Goal: Task Accomplishment & Management: Use online tool/utility

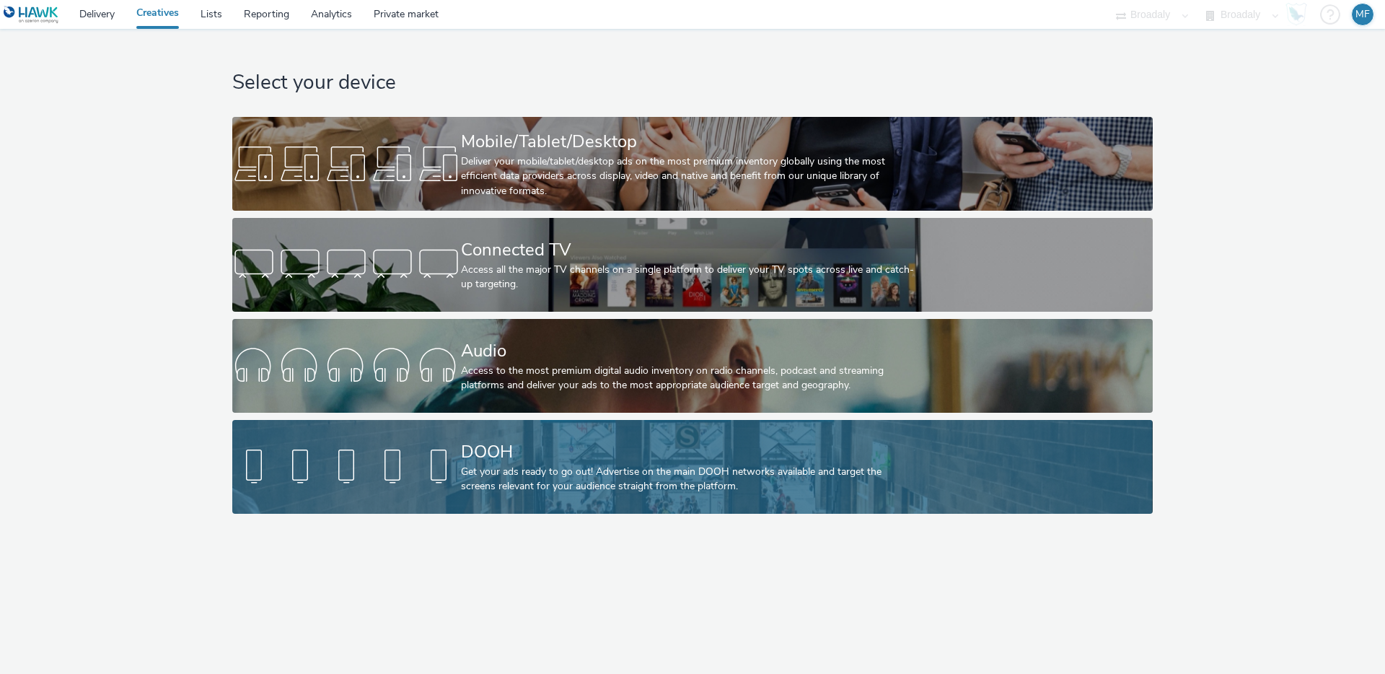
click at [562, 483] on div "Get your ads ready to go out! Advertise on the main DOOH networks available and…" at bounding box center [689, 479] width 457 height 30
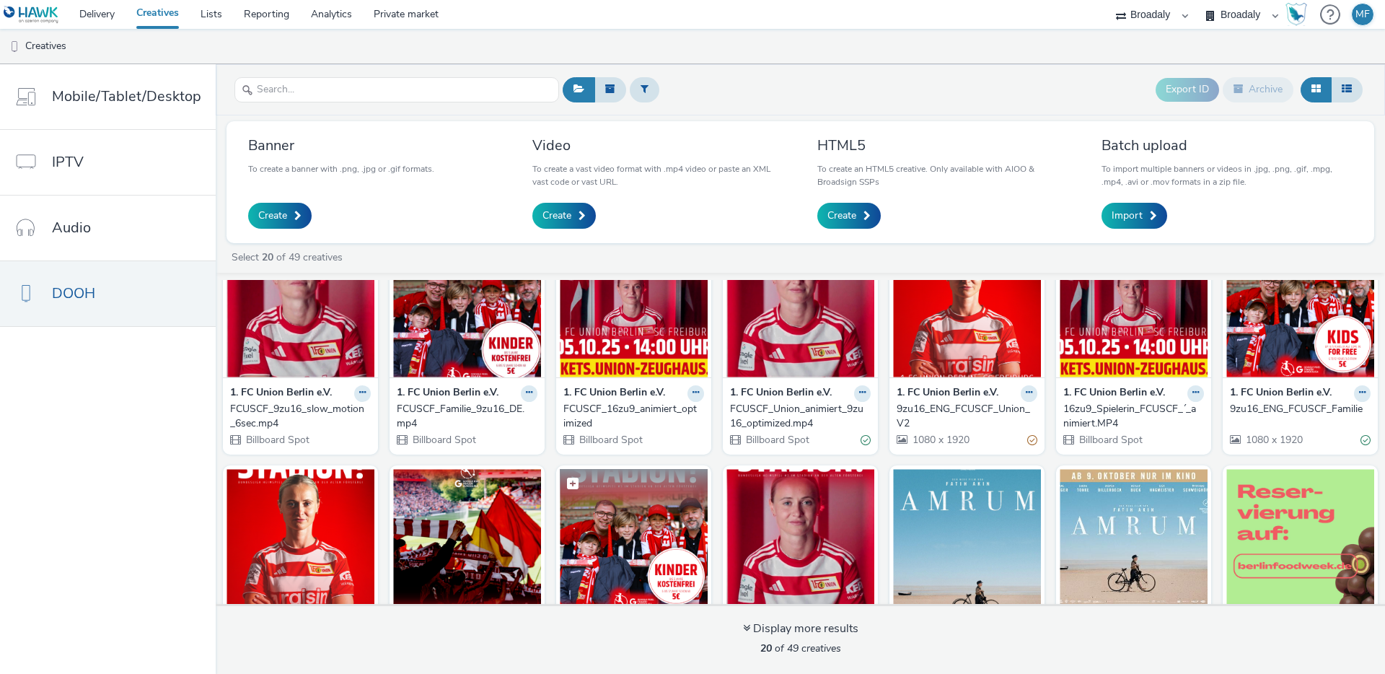
scroll to position [268, 0]
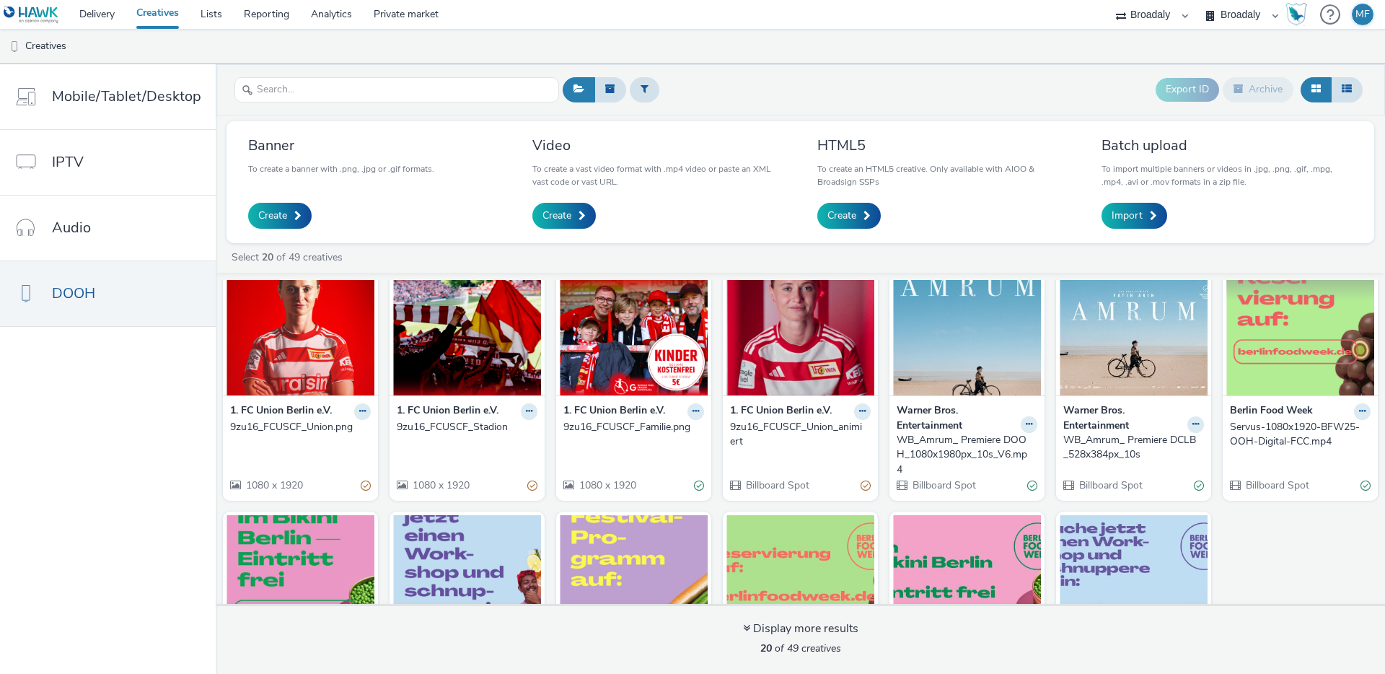
click at [1297, 368] on img at bounding box center [1300, 325] width 148 height 141
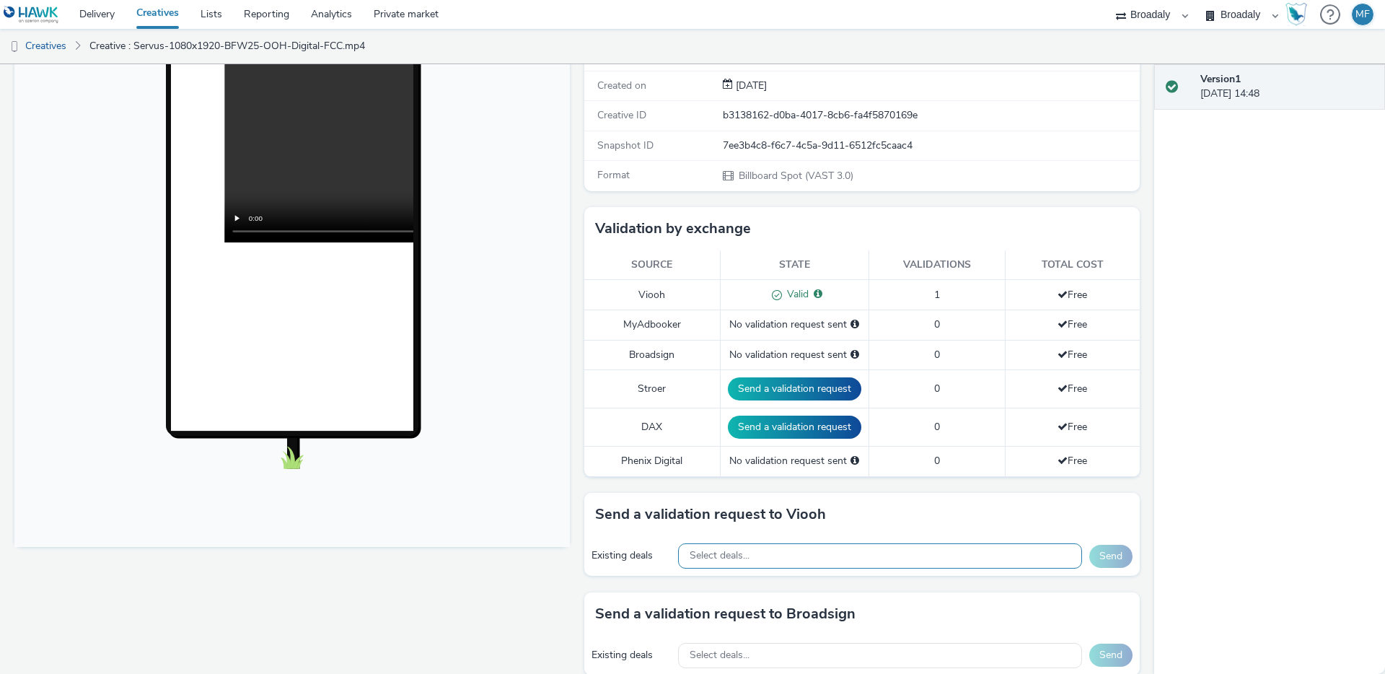
scroll to position [361, 0]
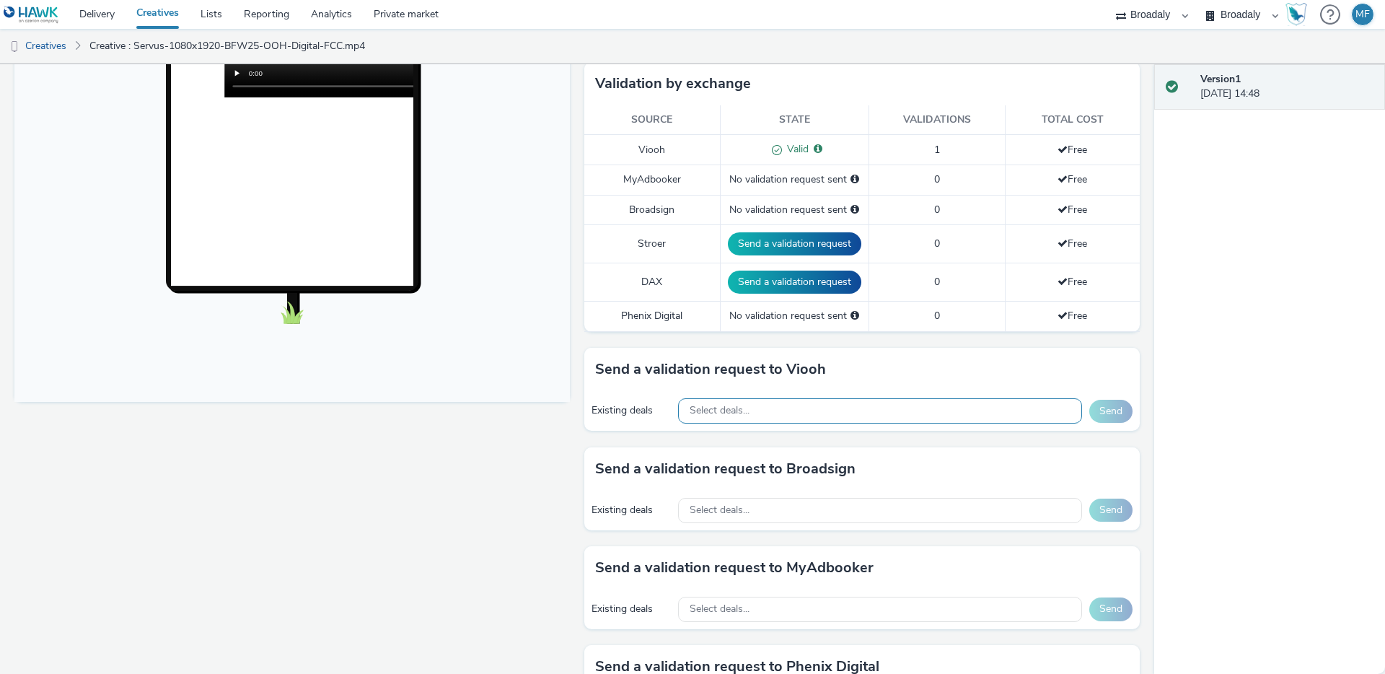
click at [769, 413] on div "Select deals..." at bounding box center [880, 410] width 404 height 25
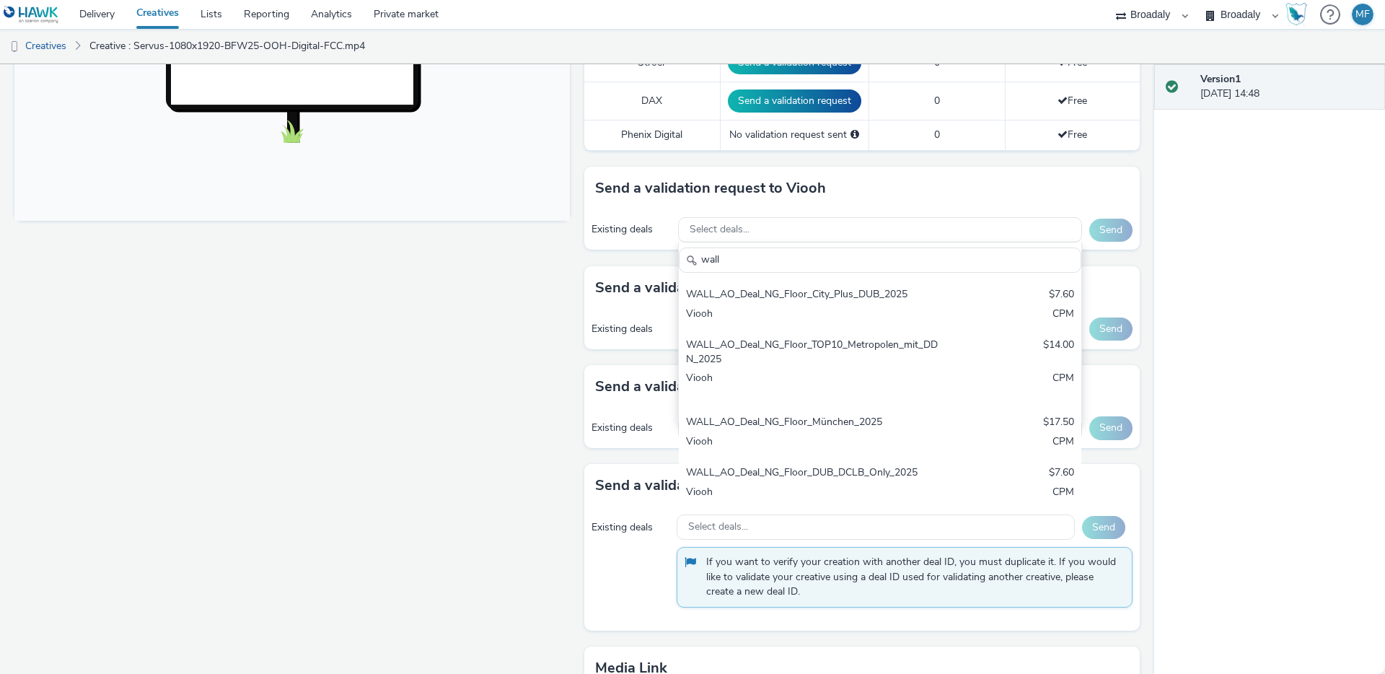
scroll to position [542, 0]
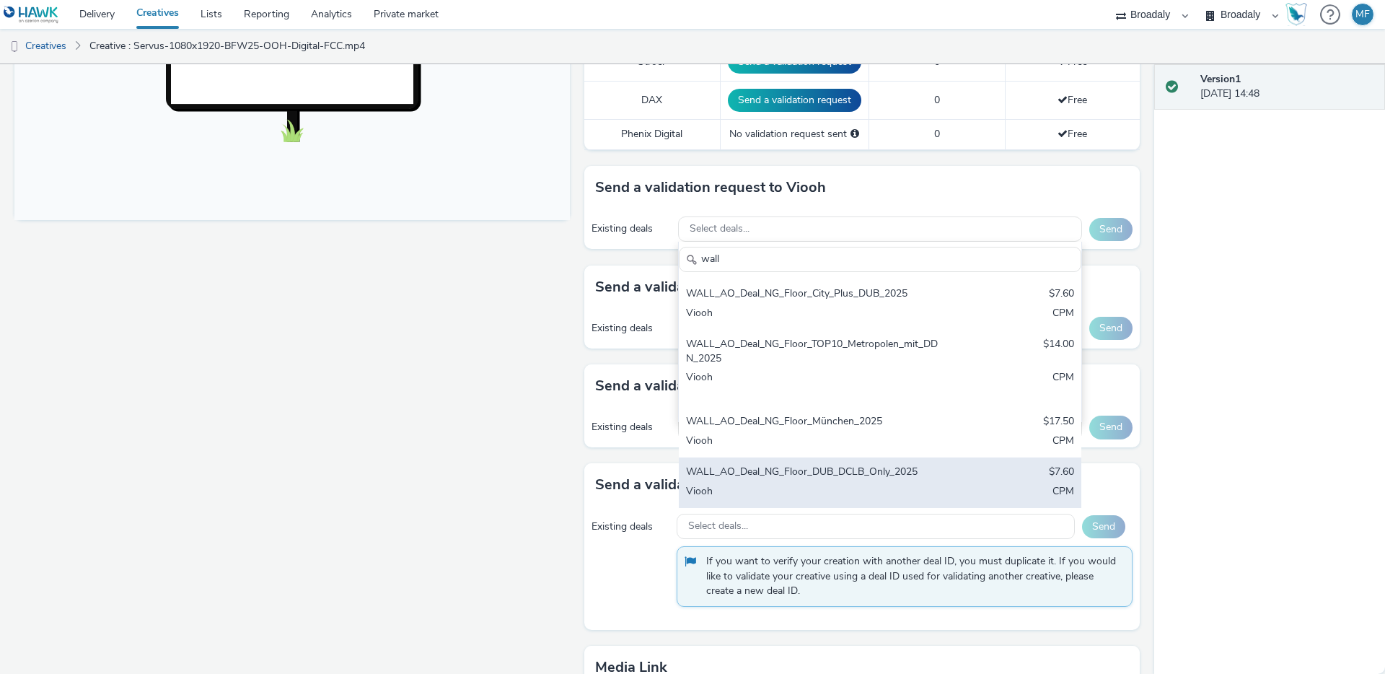
type input "wall"
click at [847, 480] on div "WALL_AO_Deal_NG_Floor_DUB_DCLB_Only_2025" at bounding box center [814, 472] width 256 height 17
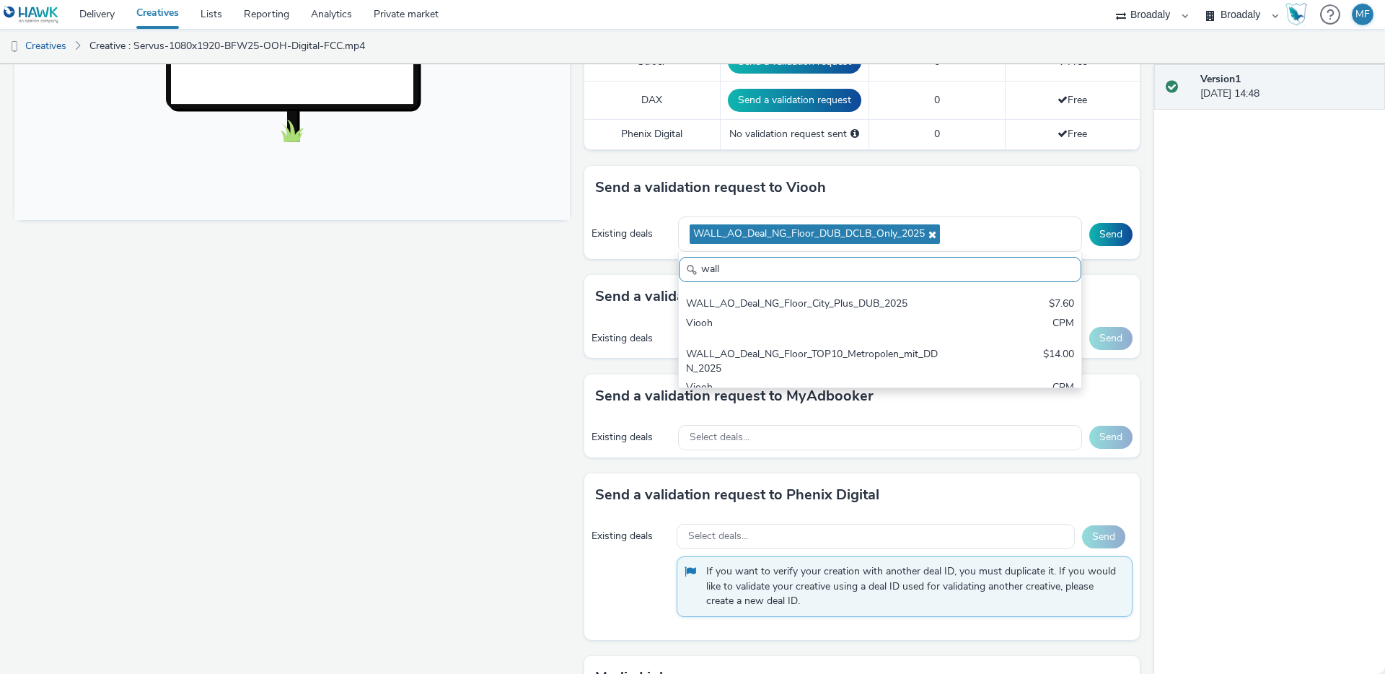
click at [1192, 321] on div "Version 1 23 September 2025, 14:48" at bounding box center [1269, 368] width 231 height 609
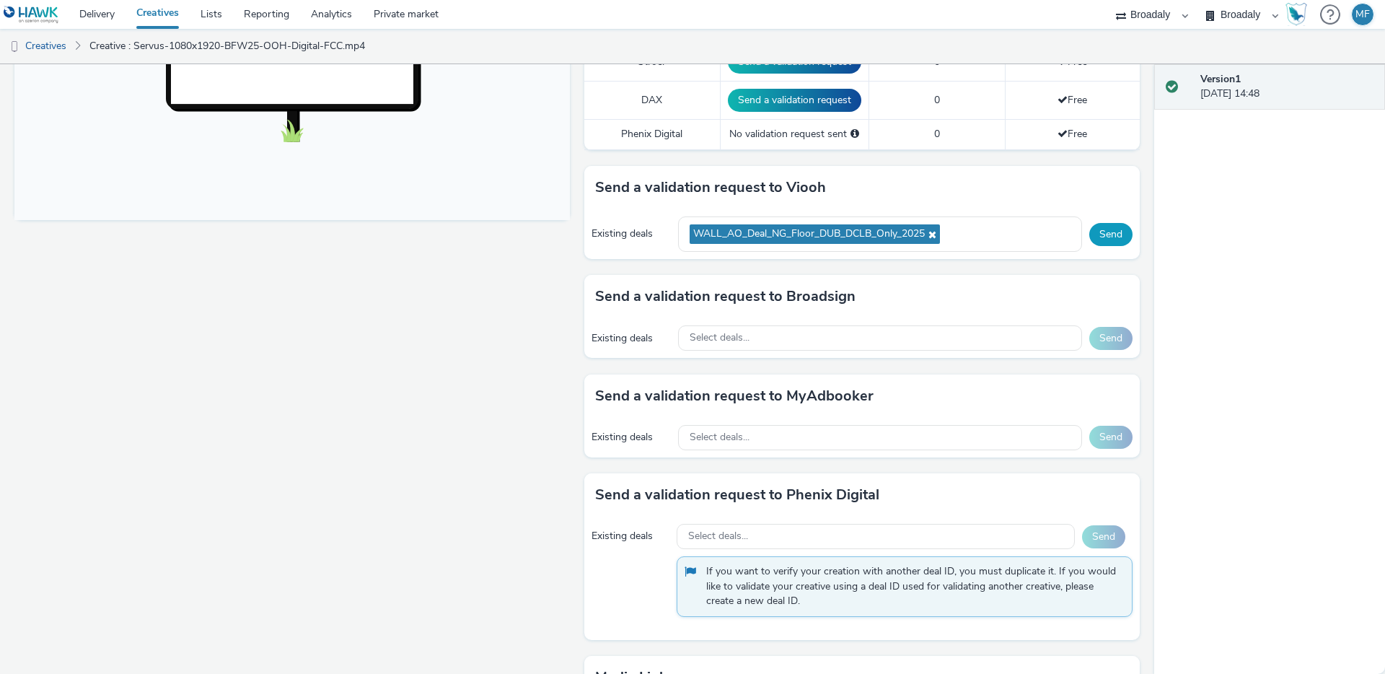
click at [1106, 241] on button "Send" at bounding box center [1110, 234] width 43 height 23
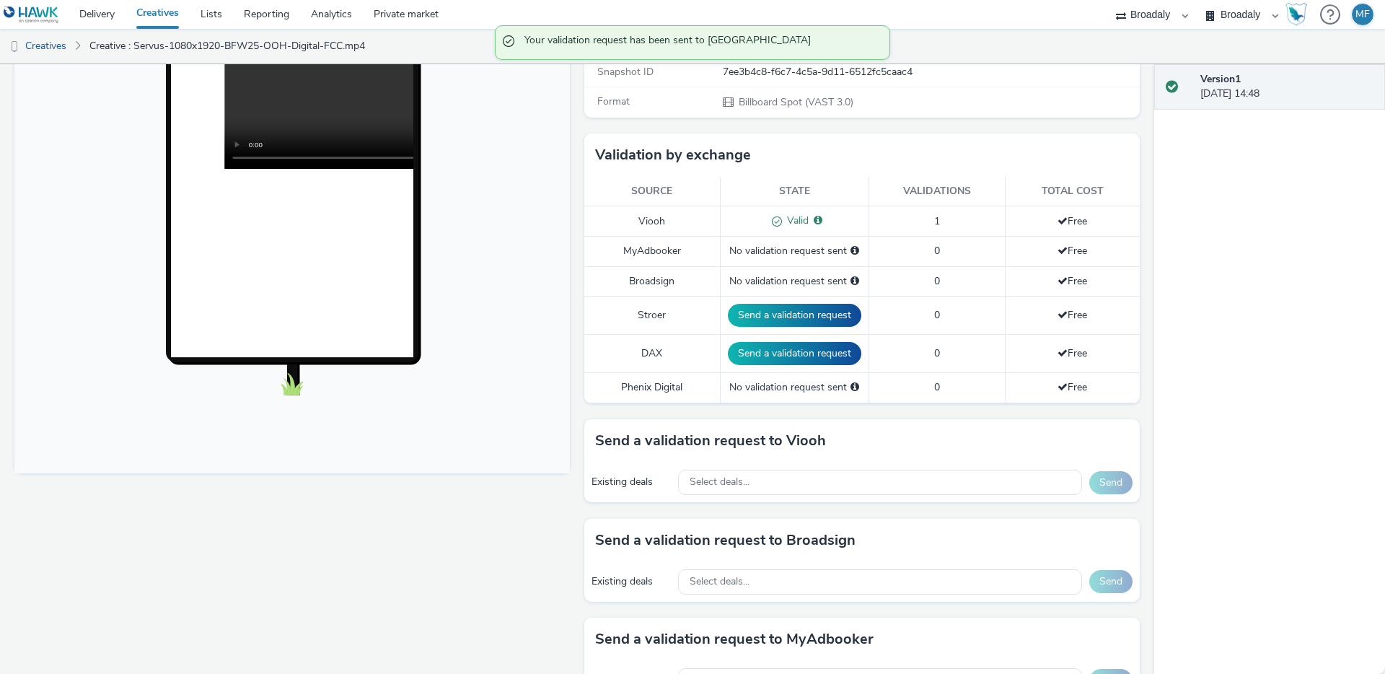
scroll to position [0, 0]
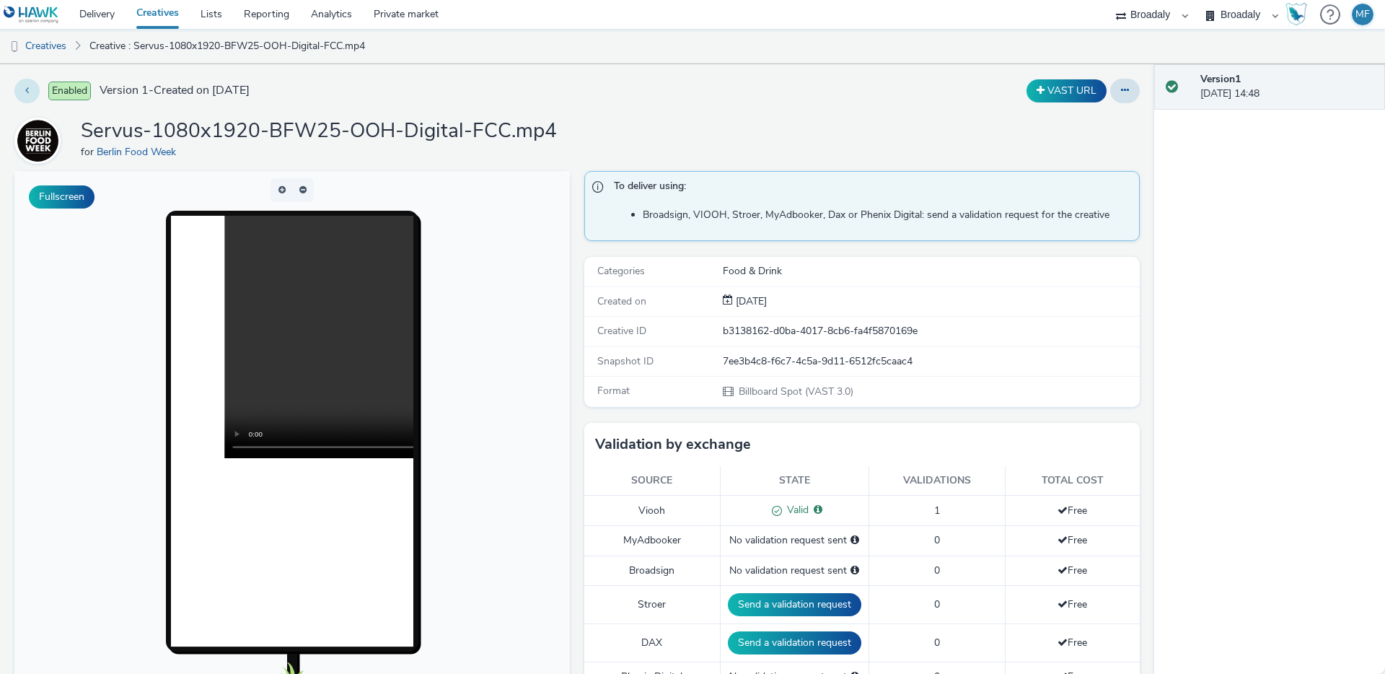
click at [34, 88] on button at bounding box center [26, 91] width 25 height 25
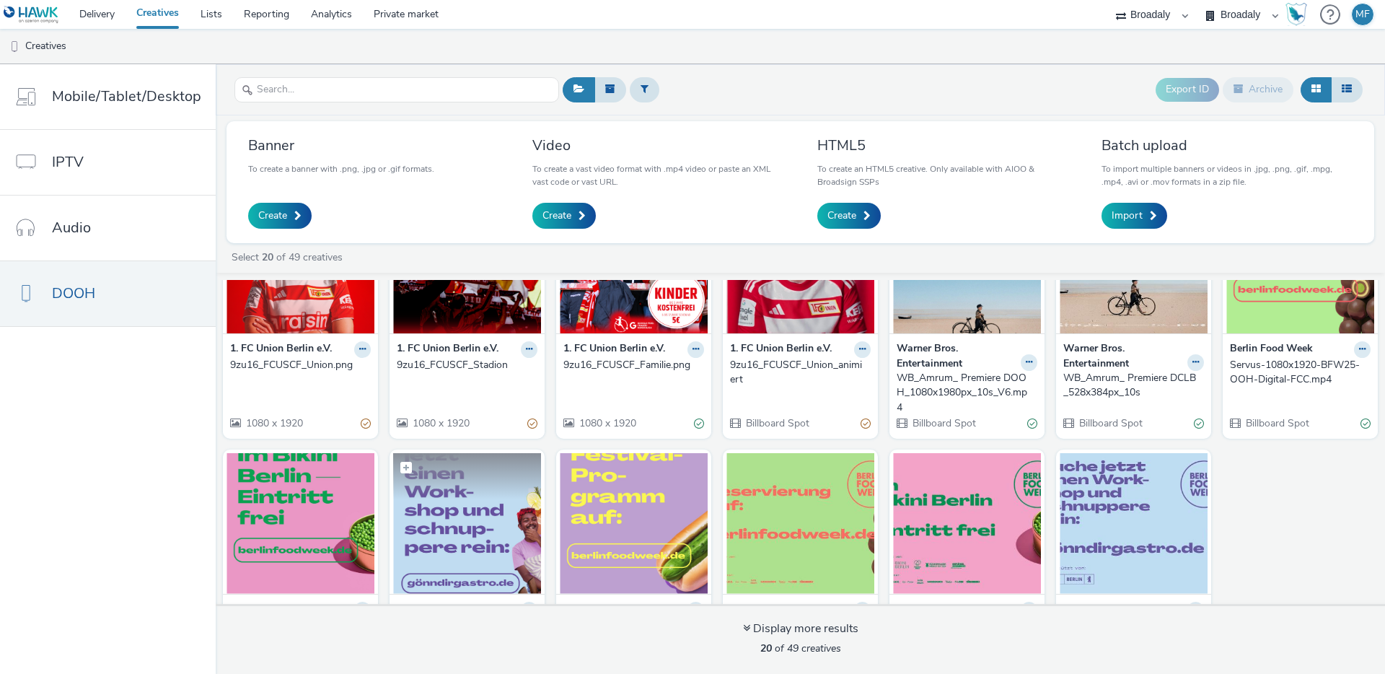
scroll to position [369, 0]
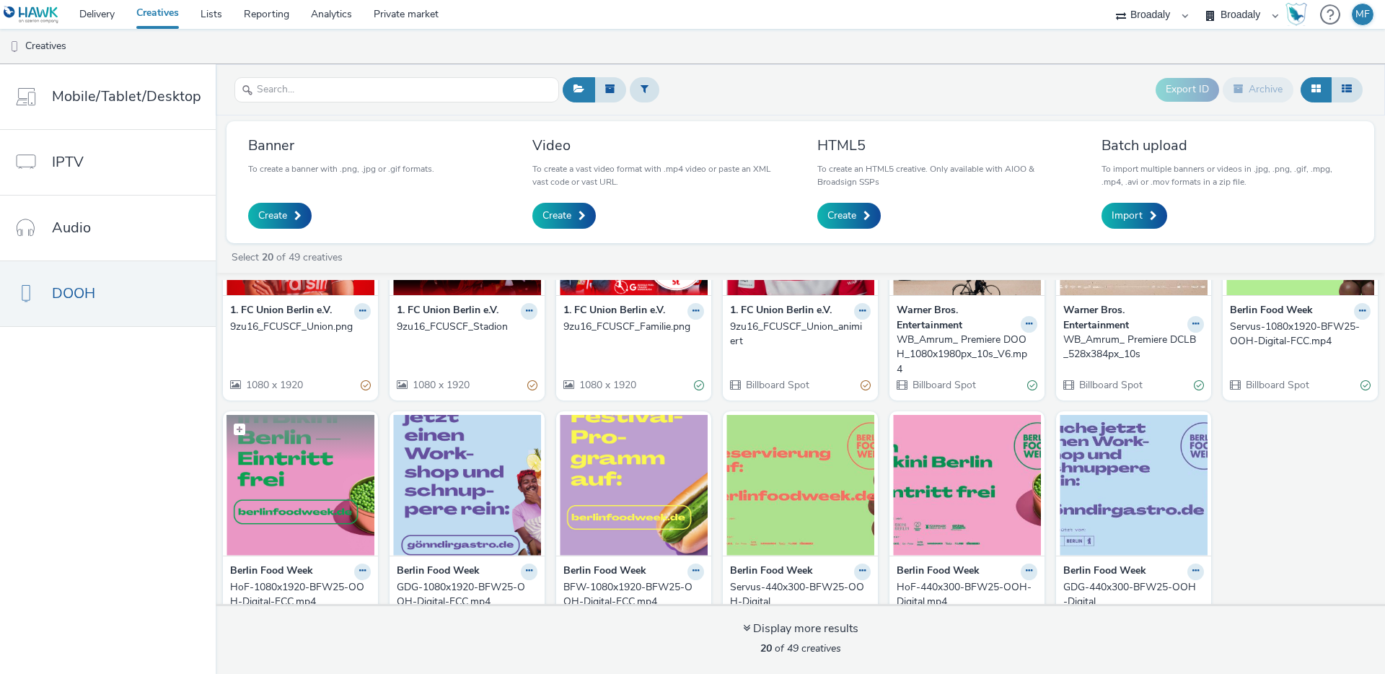
click at [288, 466] on img at bounding box center [300, 485] width 148 height 141
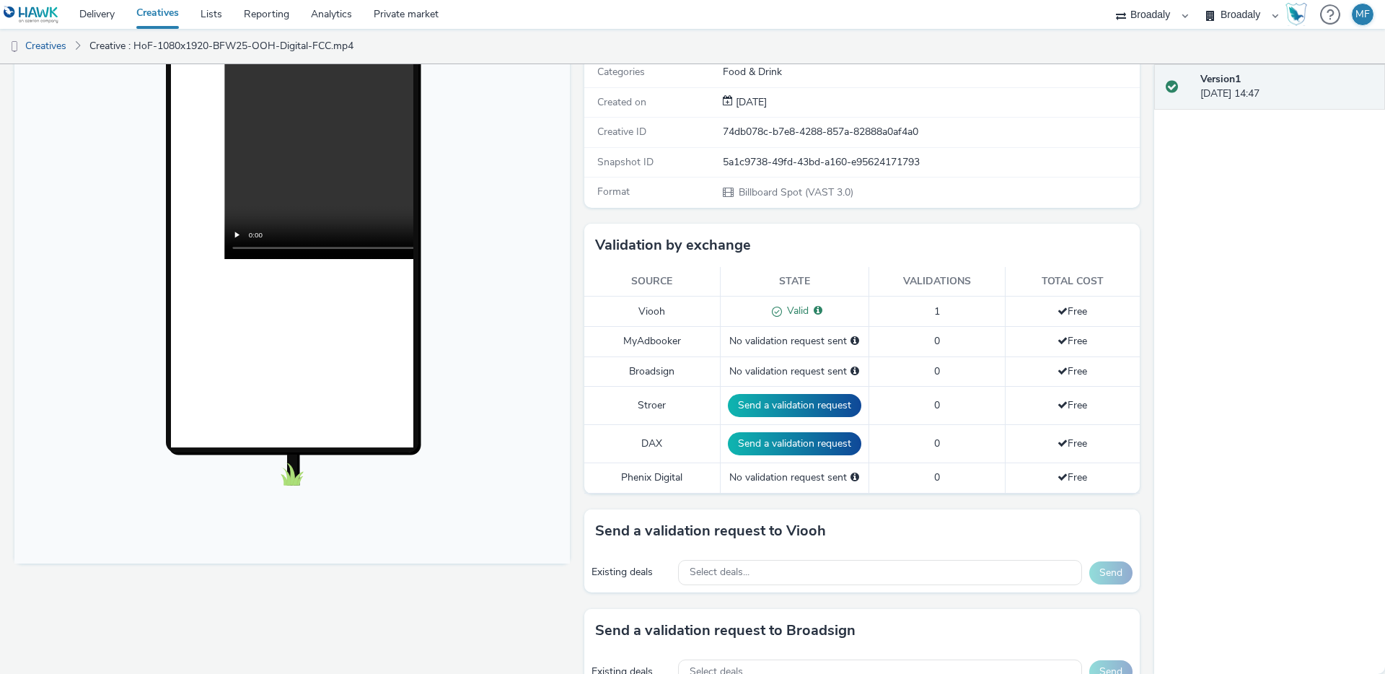
scroll to position [493, 0]
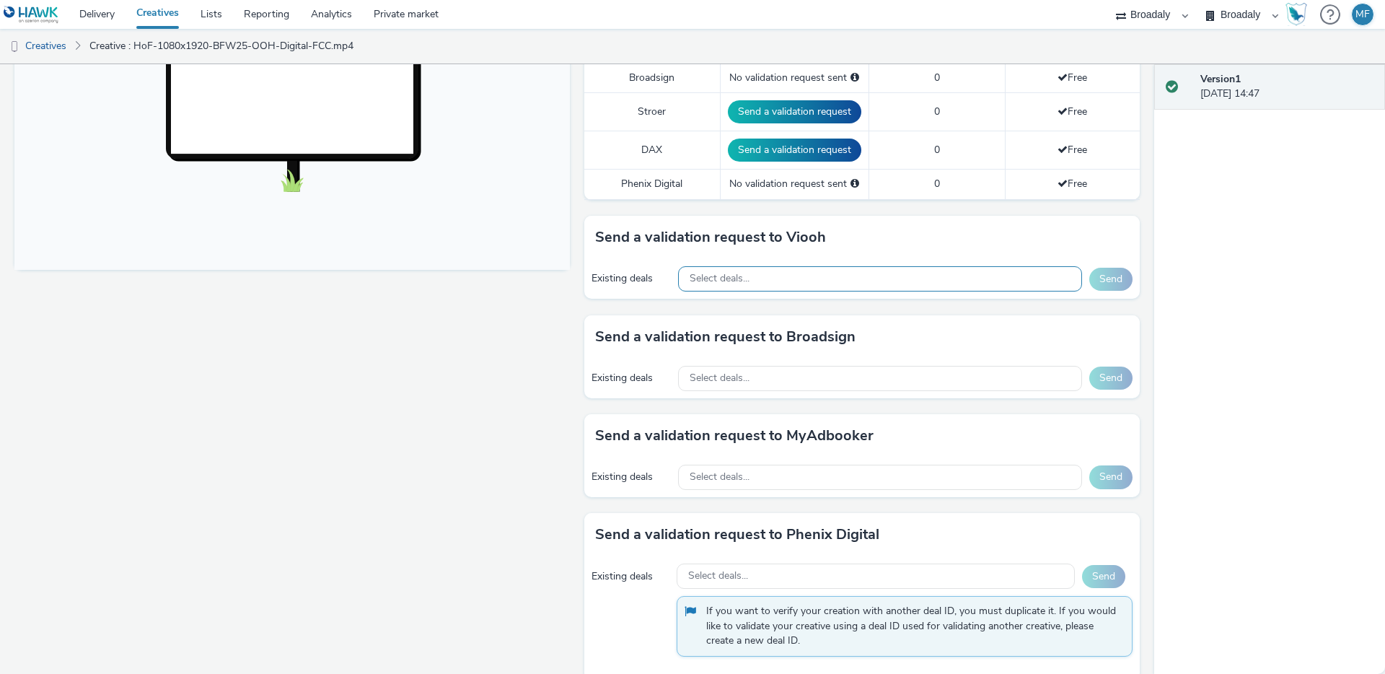
click at [736, 285] on div "Select deals..." at bounding box center [880, 278] width 404 height 25
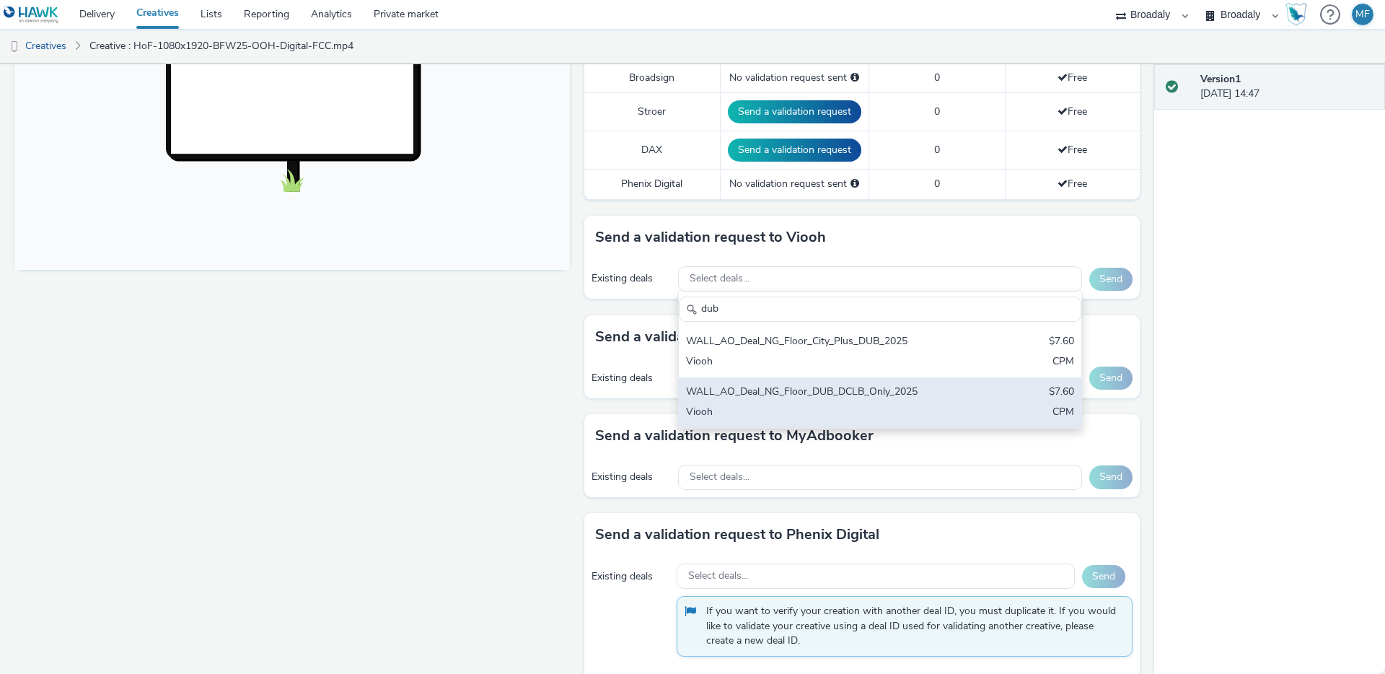
type input "dub"
click at [809, 388] on div "WALL_AO_Deal_NG_Floor_DUB_DCLB_Only_2025" at bounding box center [814, 392] width 256 height 17
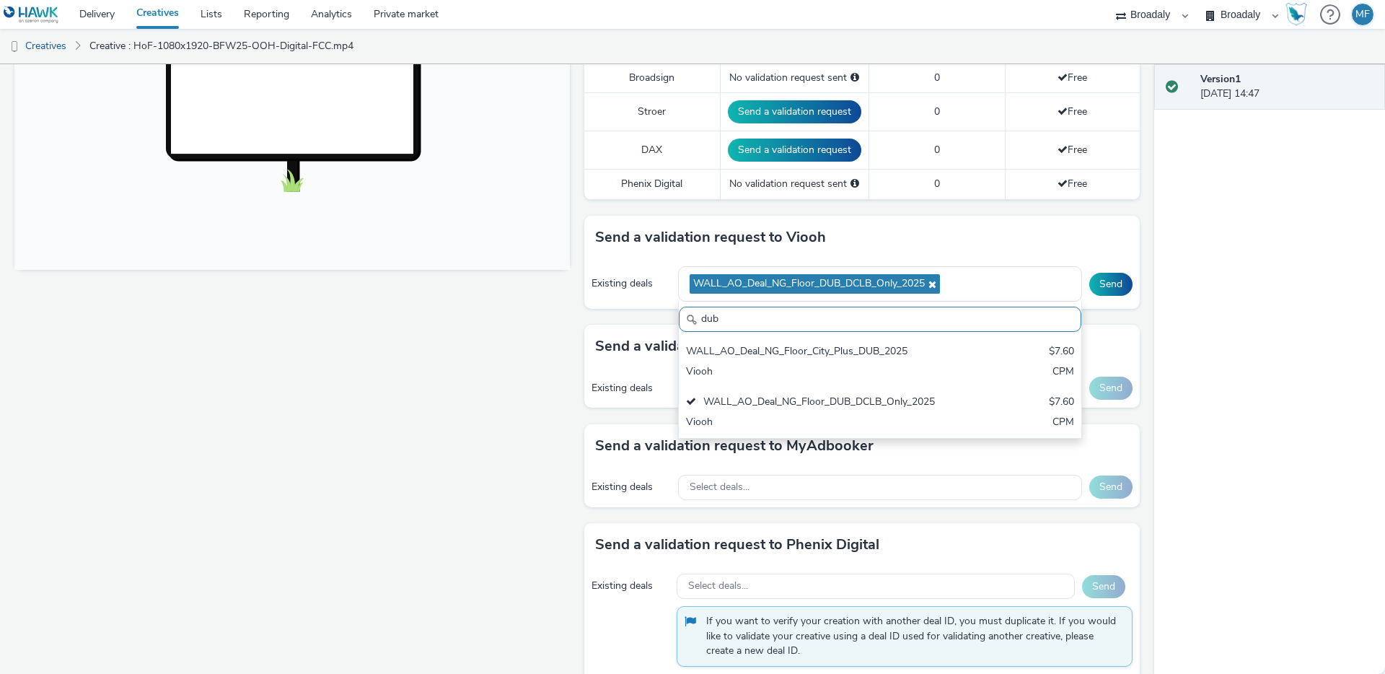
click at [1172, 251] on div "Version 1 23 September 2025, 14:47" at bounding box center [1269, 368] width 231 height 609
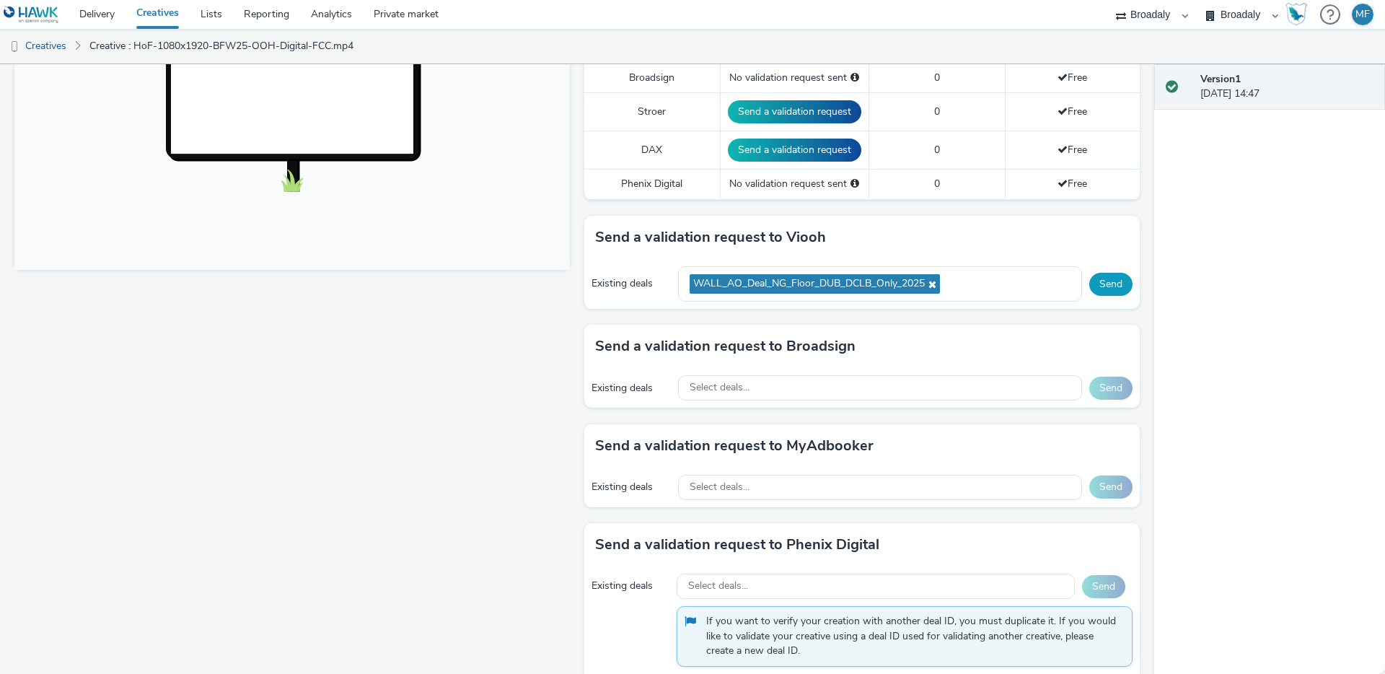
click at [1109, 277] on button "Send" at bounding box center [1110, 284] width 43 height 23
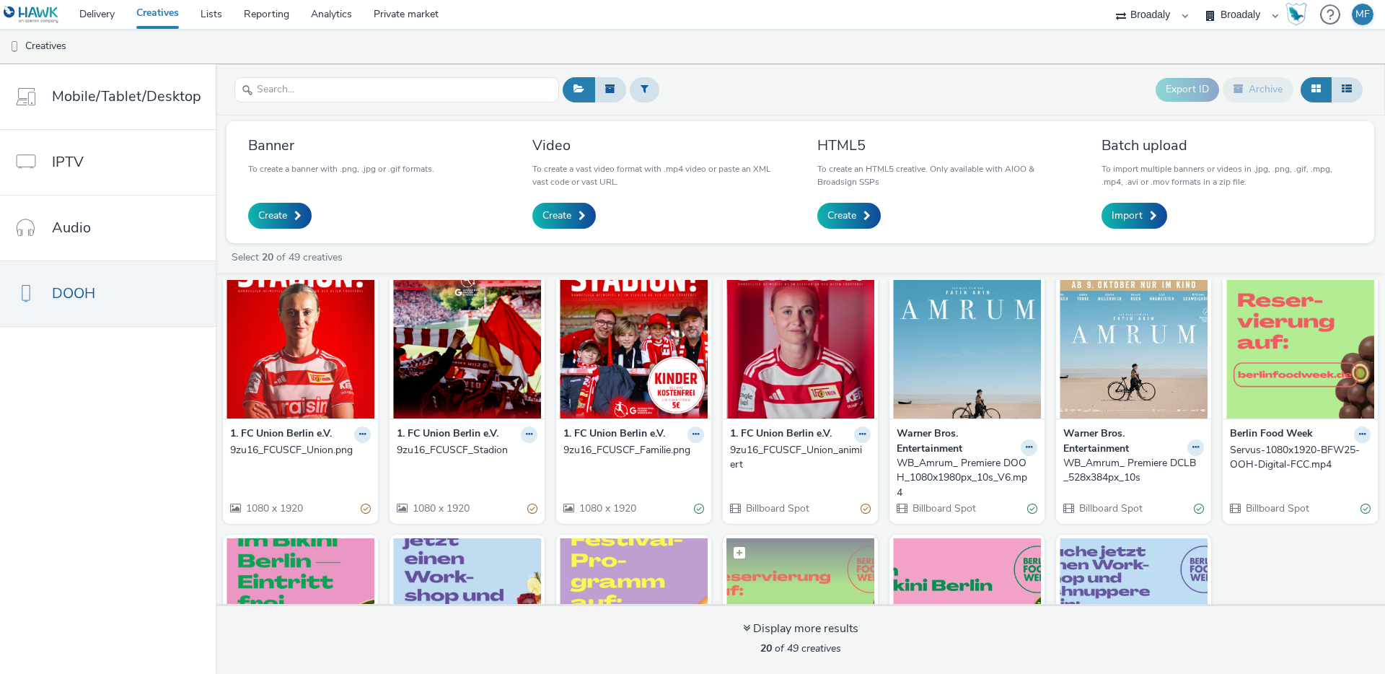
scroll to position [404, 0]
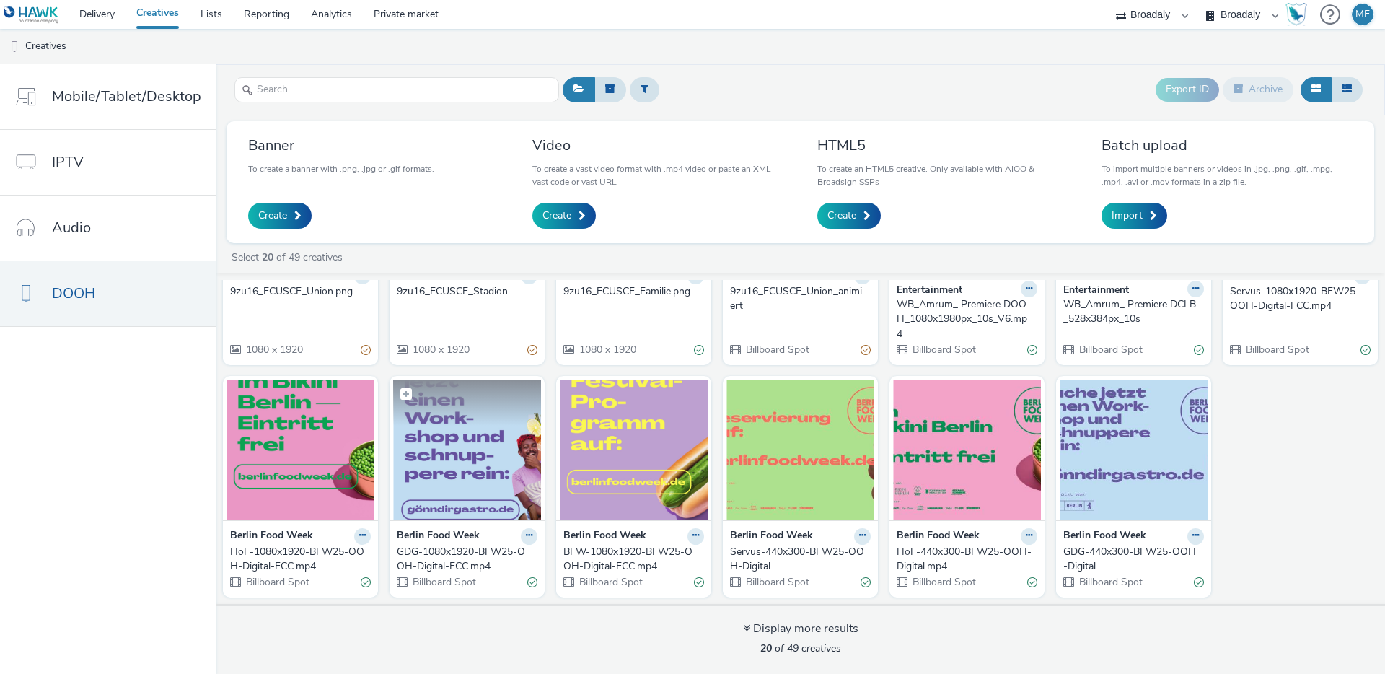
click at [467, 418] on figcaption at bounding box center [467, 402] width 148 height 46
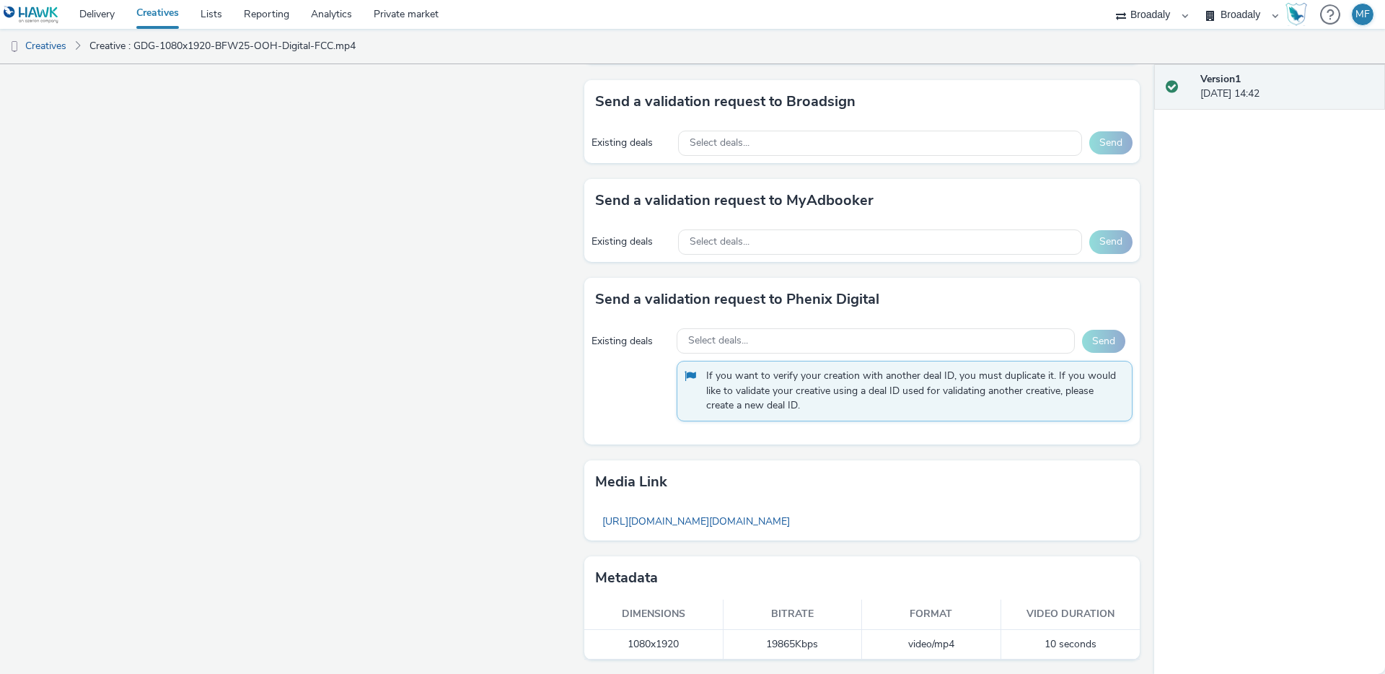
scroll to position [730, 0]
click at [1257, 449] on div "Version 1 23 September 2025, 14:42" at bounding box center [1269, 368] width 231 height 609
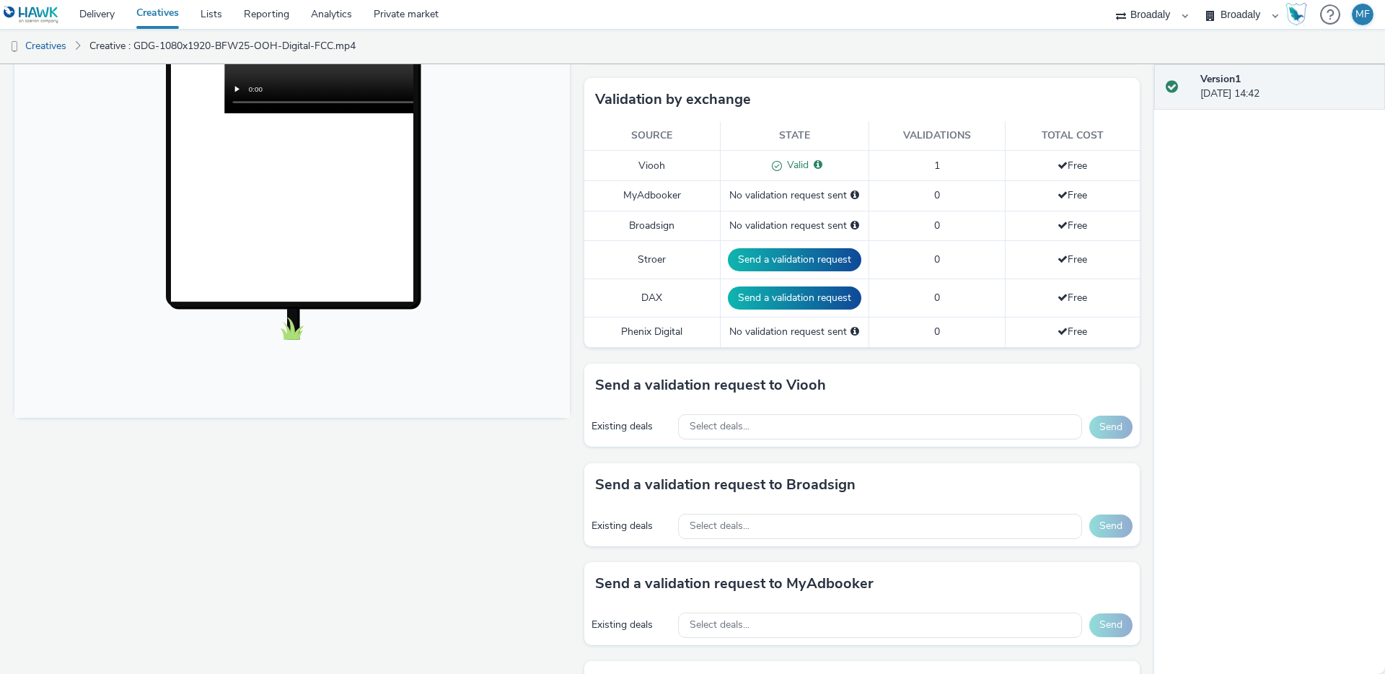
scroll to position [337, 0]
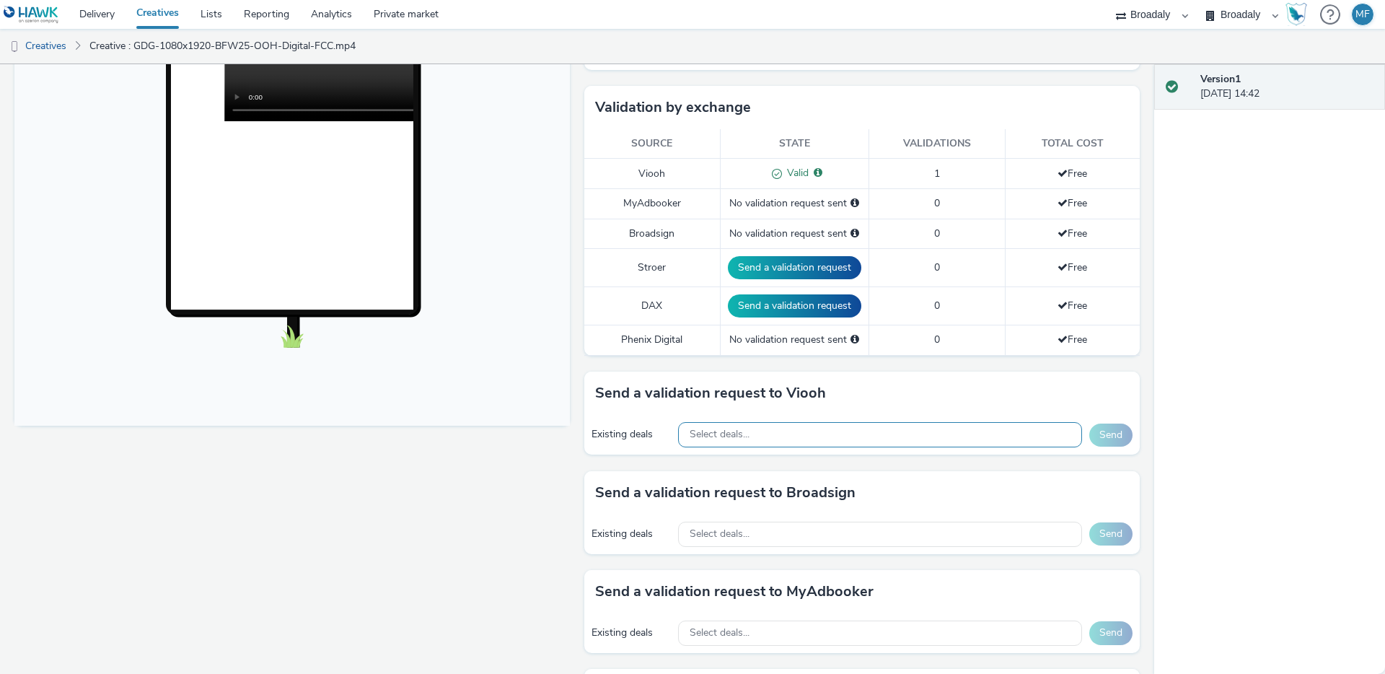
click at [751, 441] on div "Select deals..." at bounding box center [880, 434] width 404 height 25
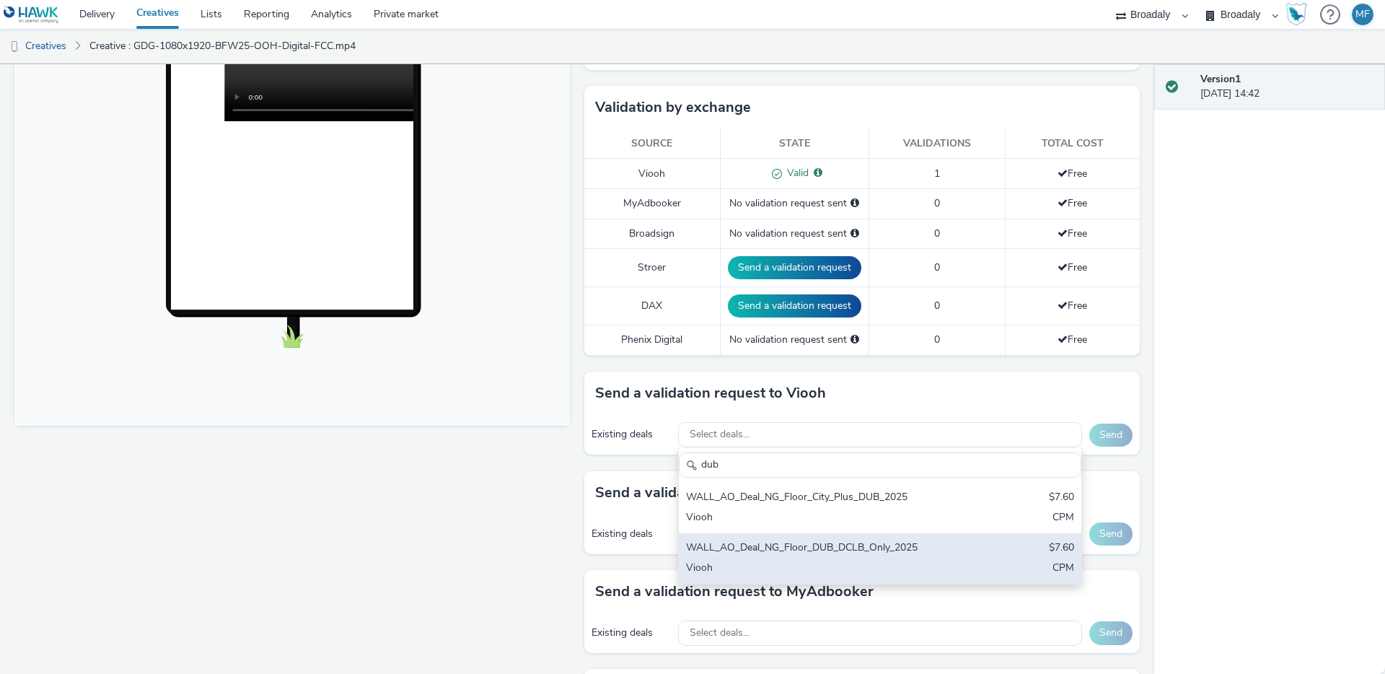
type input "dub"
click at [891, 544] on div "WALL_AO_Deal_NG_Floor_DUB_DCLB_Only_2025" at bounding box center [814, 548] width 256 height 17
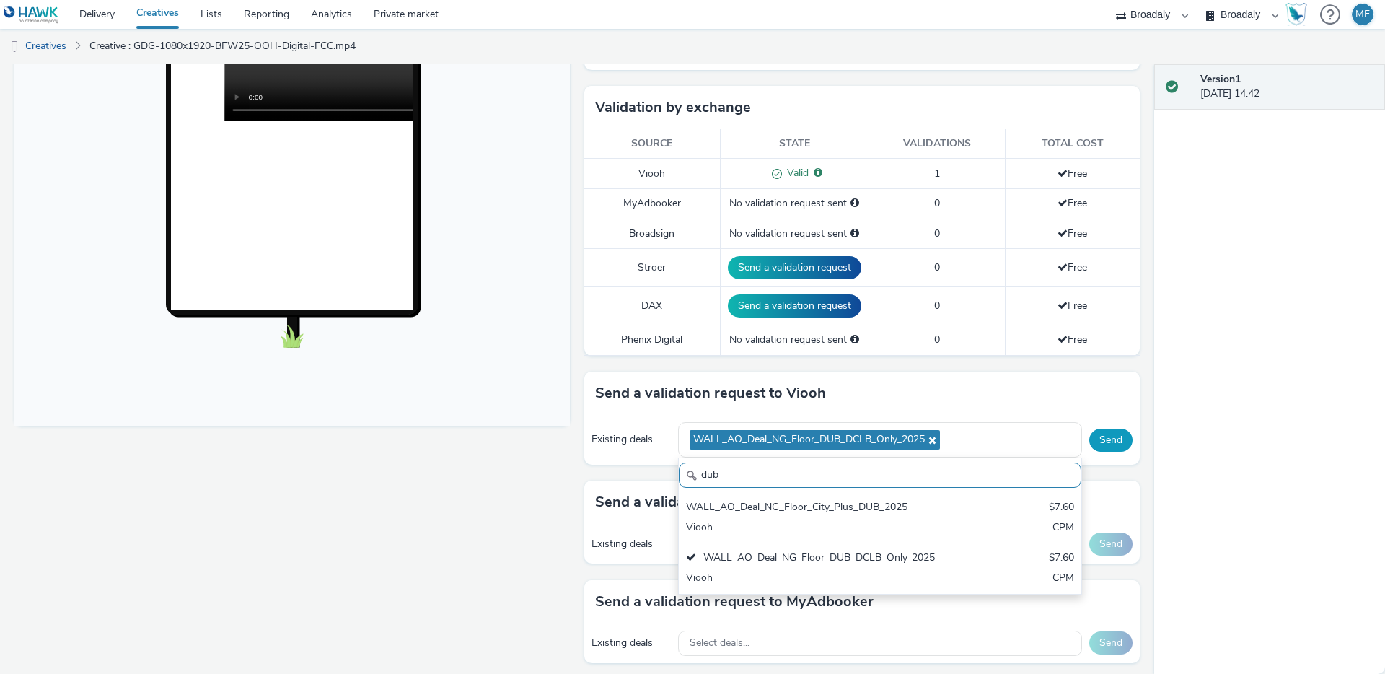
scroll to position [0, 0]
click at [1105, 435] on button "Send" at bounding box center [1110, 439] width 43 height 23
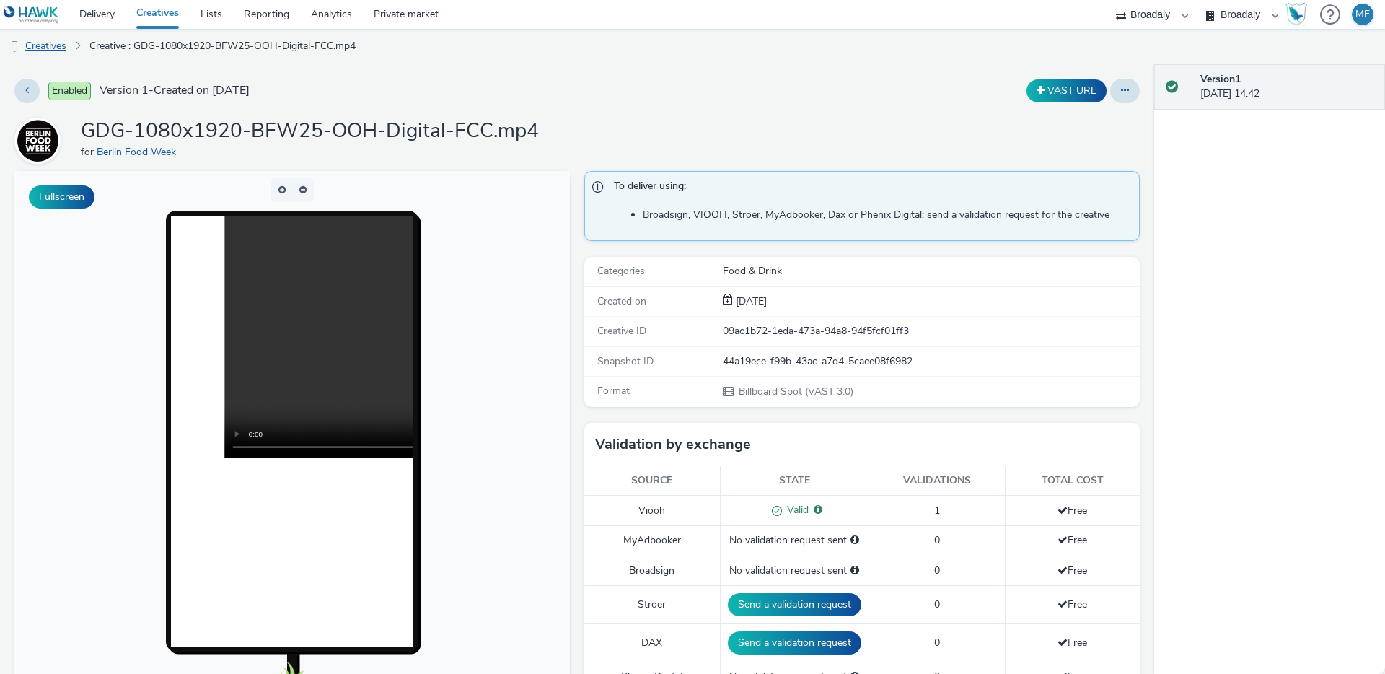
click at [54, 45] on link "Creatives" at bounding box center [37, 46] width 74 height 35
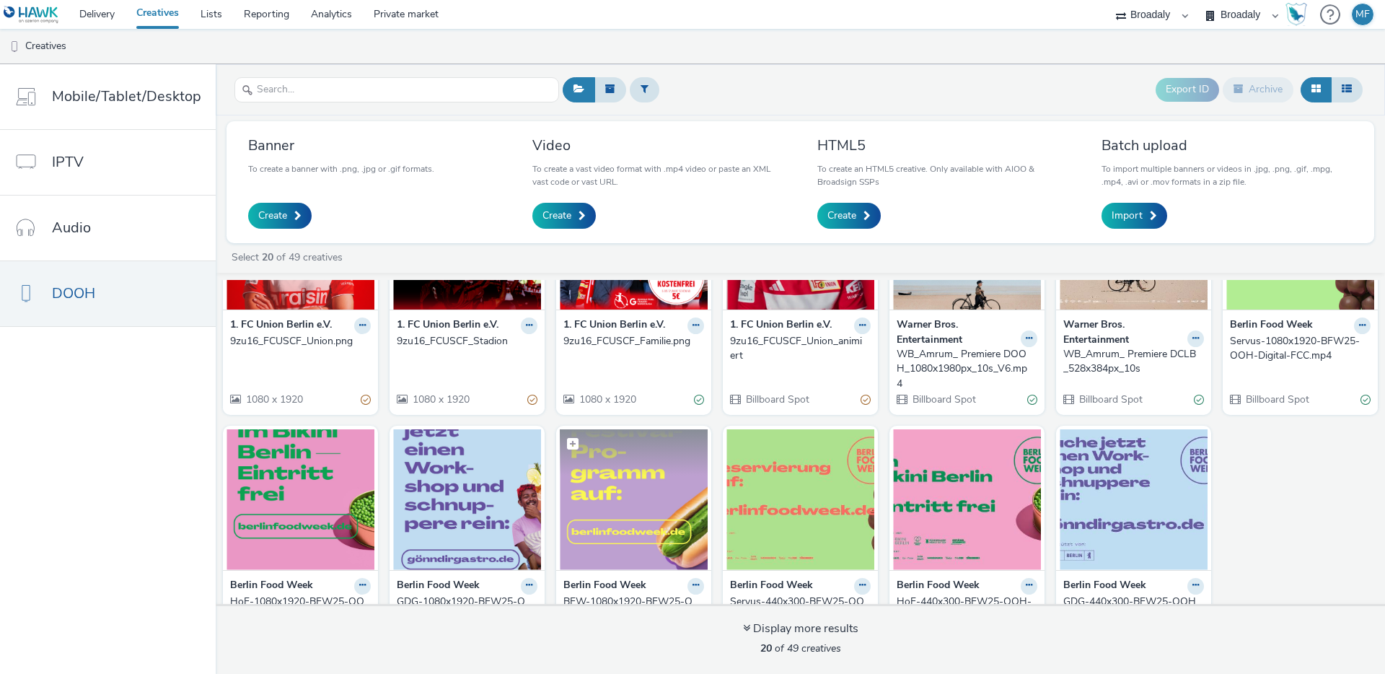
scroll to position [369, 0]
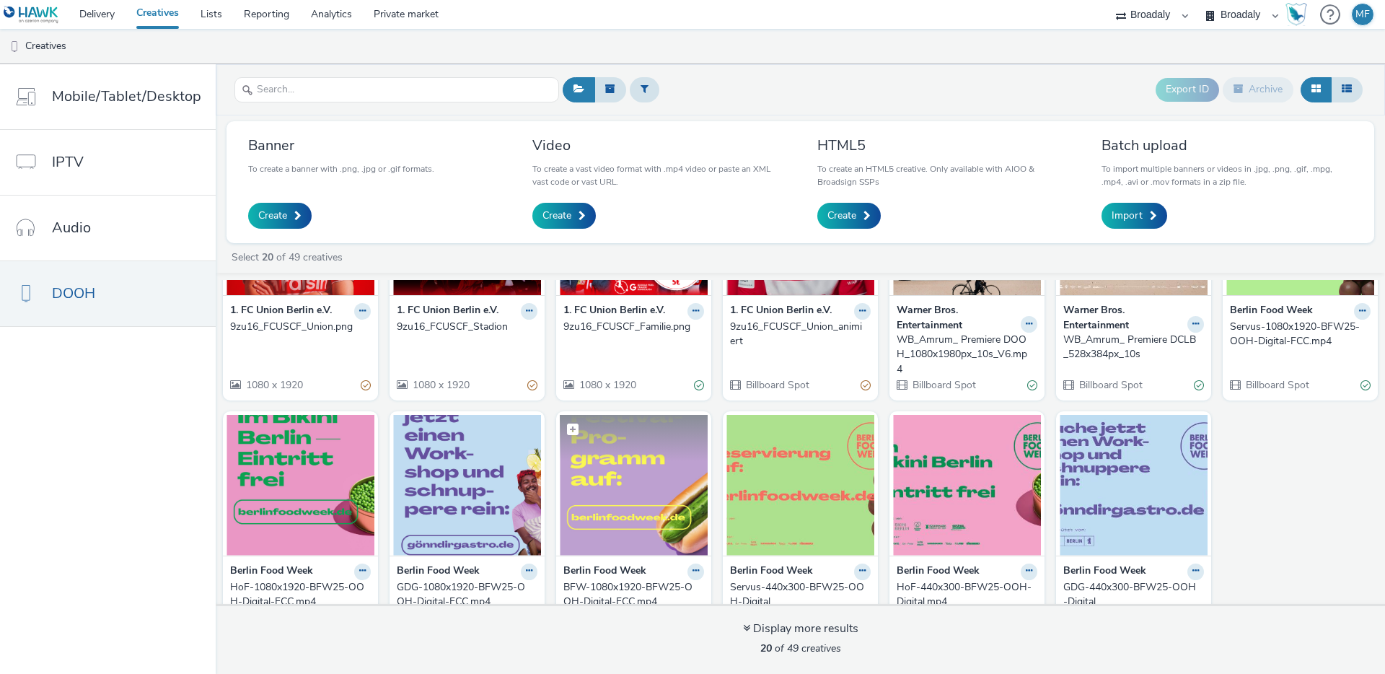
click at [647, 458] on figcaption at bounding box center [634, 438] width 148 height 46
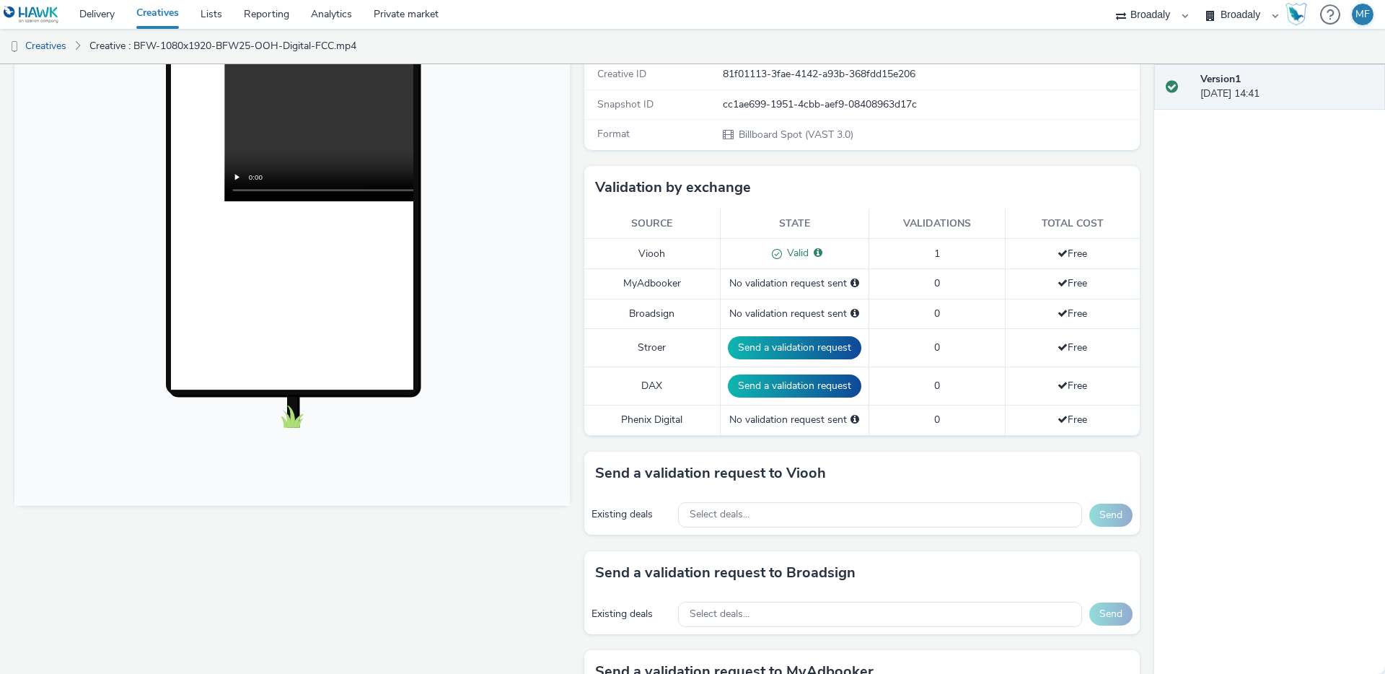
scroll to position [257, 0]
click at [759, 523] on div "Select deals..." at bounding box center [880, 513] width 404 height 25
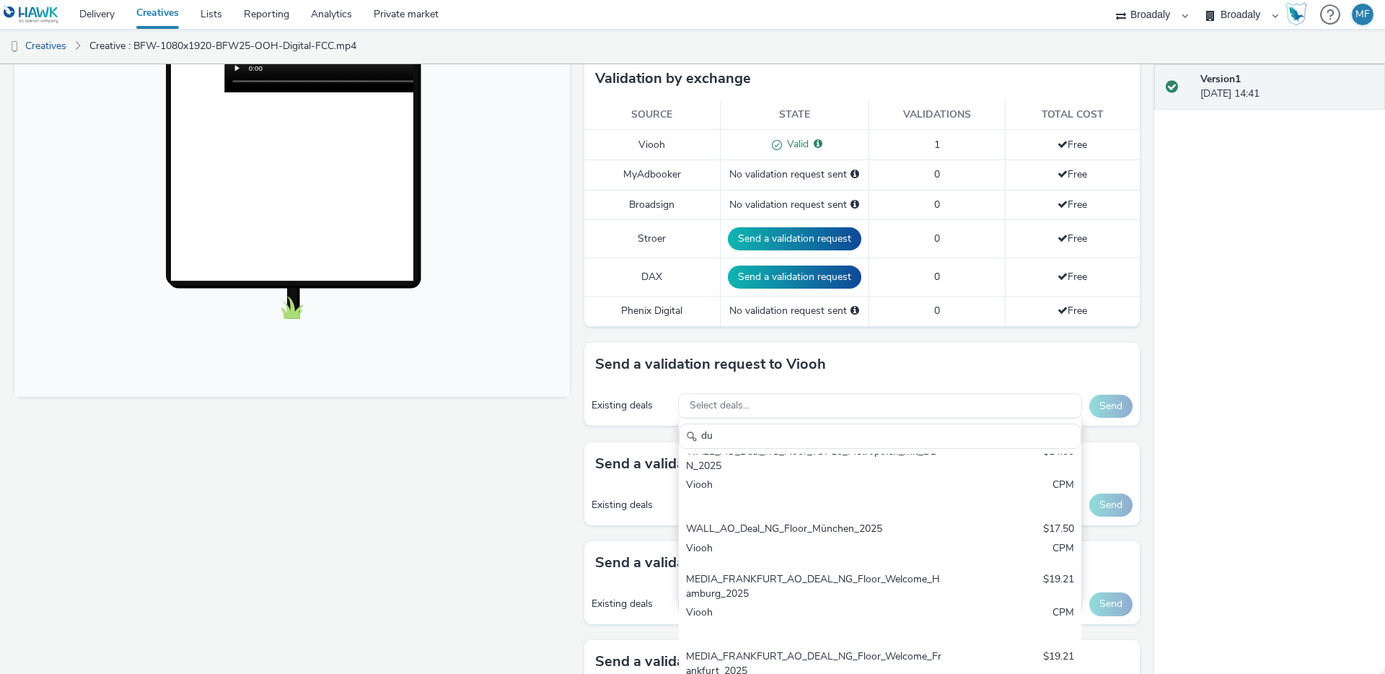
scroll to position [0, 0]
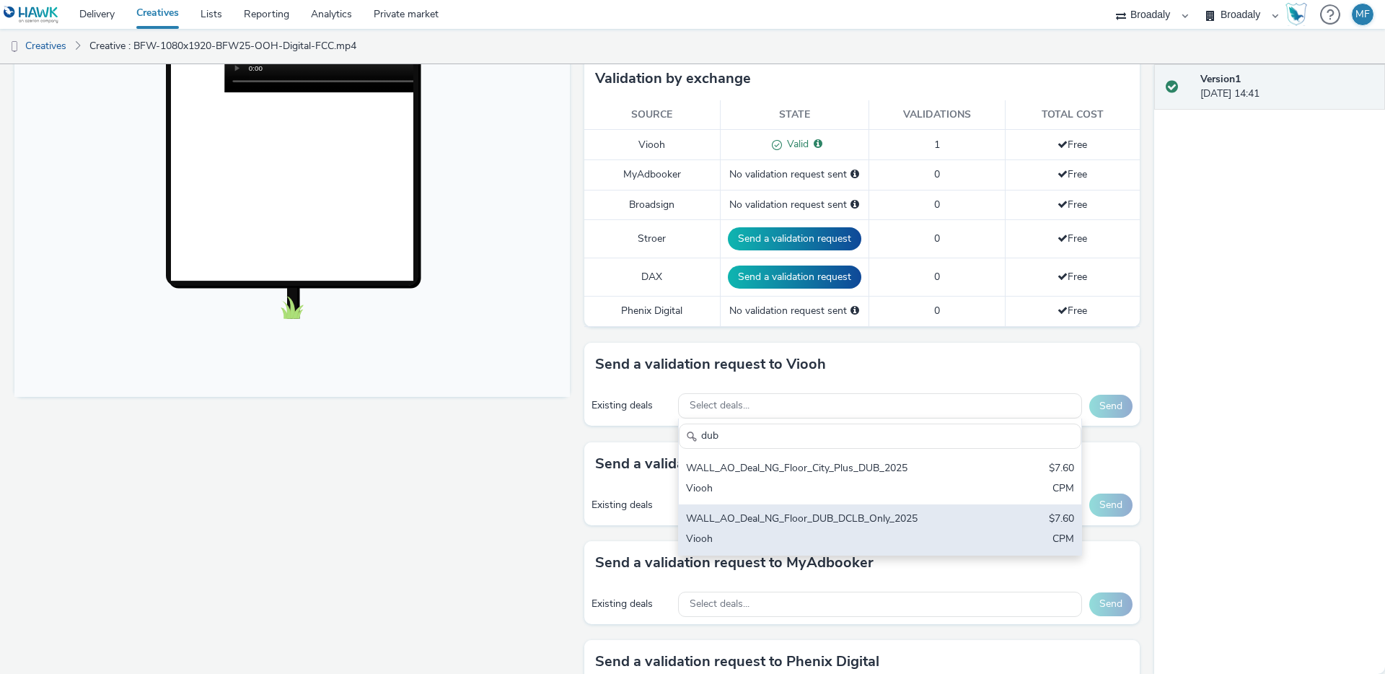
type input "dub"
click at [833, 516] on div "WALL_AO_Deal_NG_Floor_DUB_DCLB_Only_2025" at bounding box center [814, 519] width 256 height 17
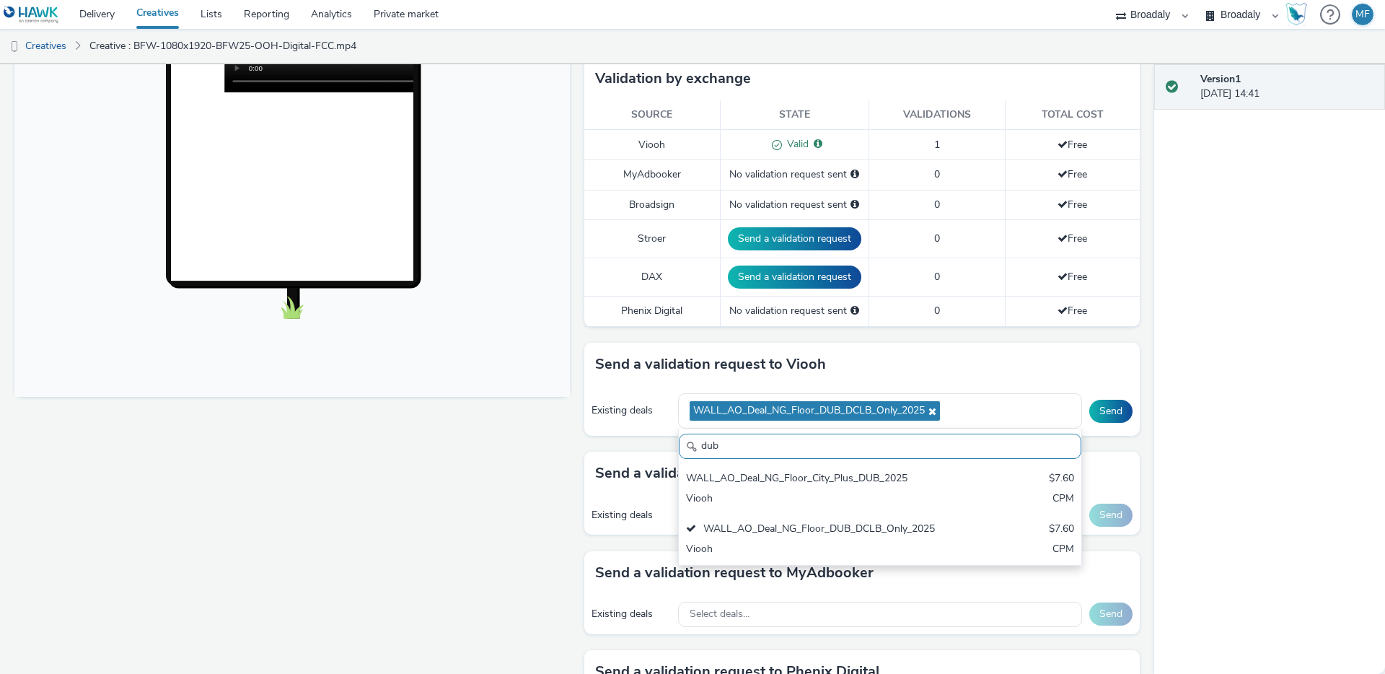
click at [1183, 421] on div "Version 1 23 September 2025, 14:41" at bounding box center [1269, 368] width 231 height 609
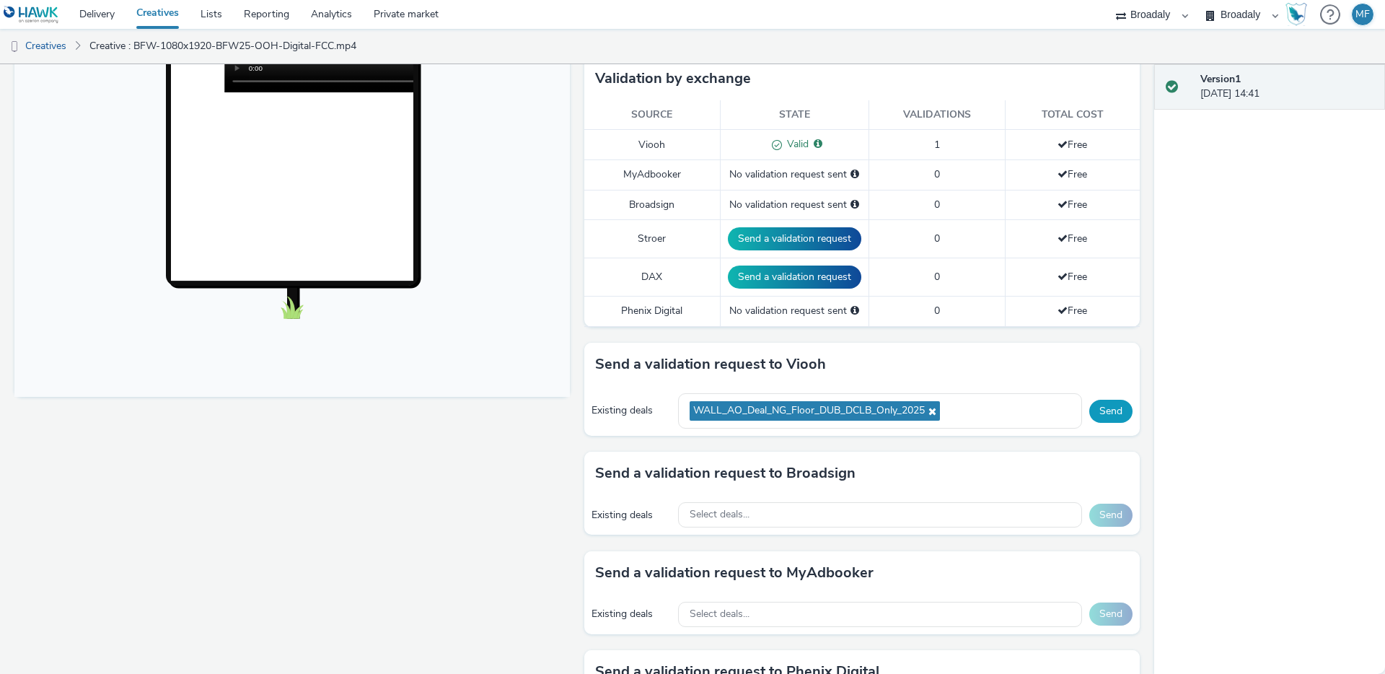
click at [1097, 414] on button "Send" at bounding box center [1110, 411] width 43 height 23
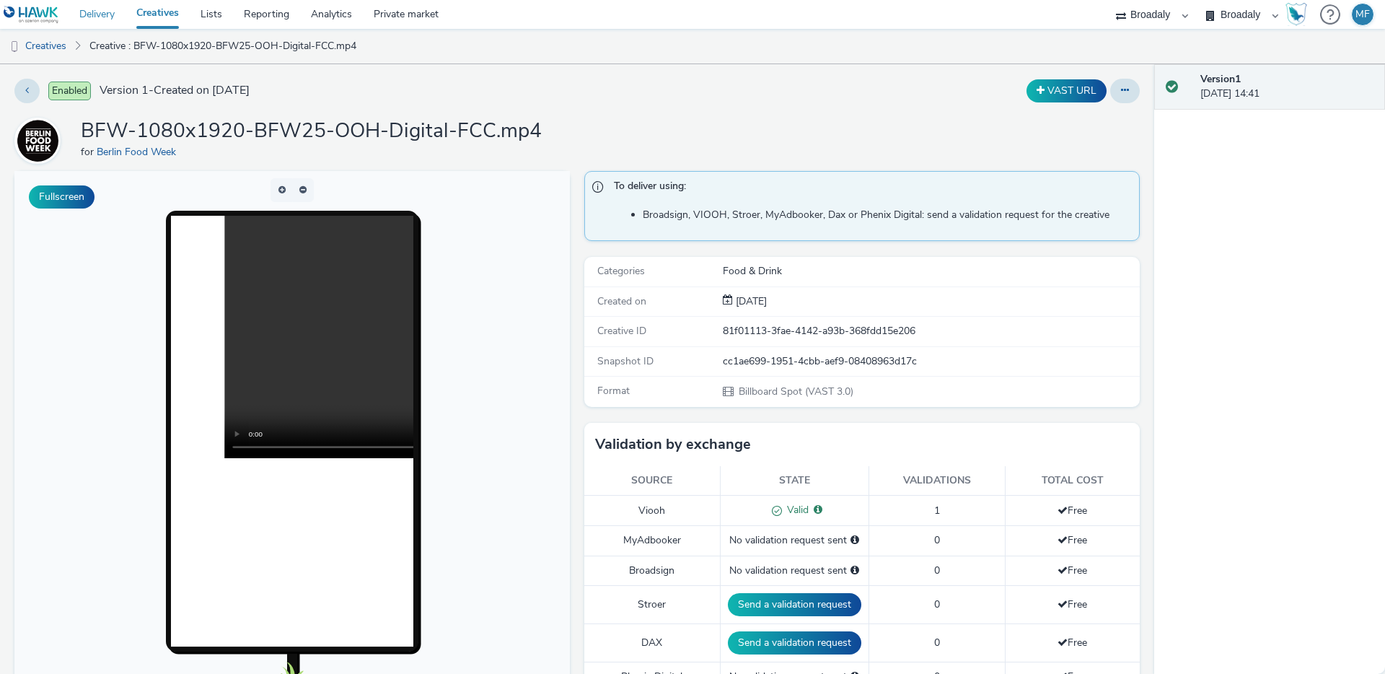
click at [112, 17] on link "Delivery" at bounding box center [97, 14] width 57 height 29
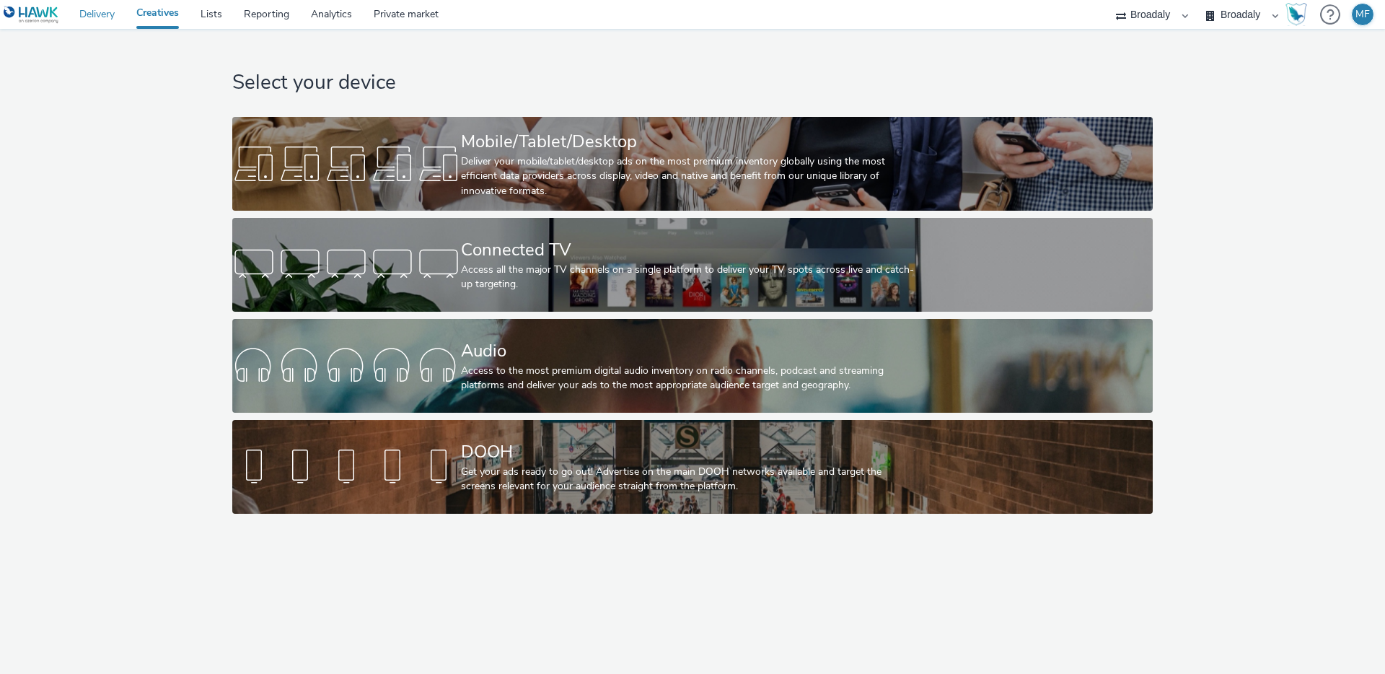
click at [112, 20] on link "Delivery" at bounding box center [97, 14] width 57 height 29
